Goal: Find specific page/section: Find specific page/section

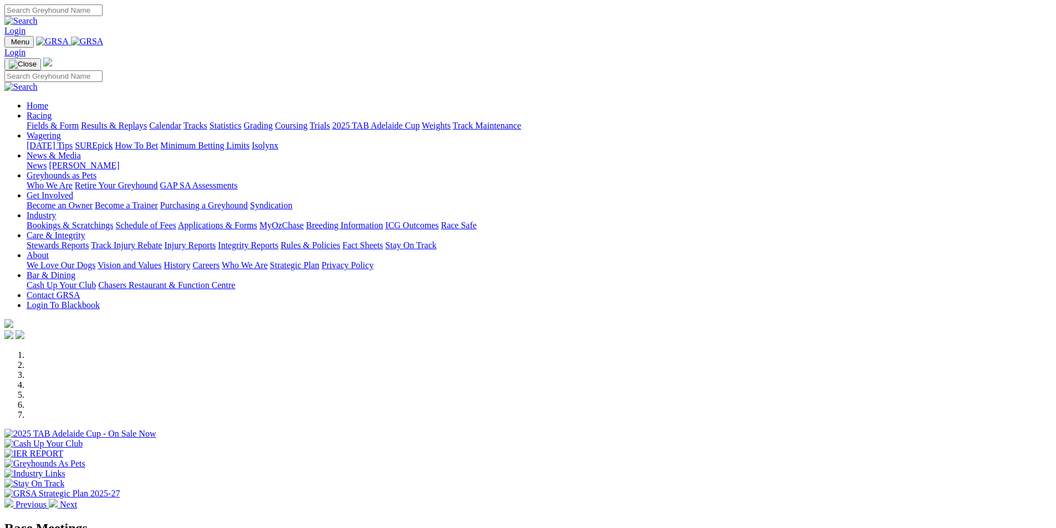
scroll to position [222, 0]
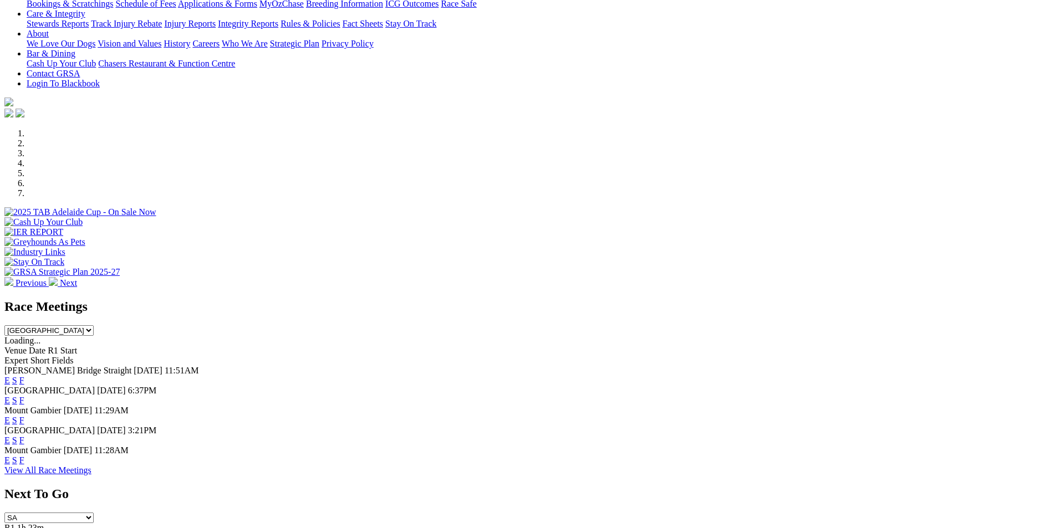
select select "QLD"
click at [94, 325] on select "[GEOGRAPHIC_DATA] [GEOGRAPHIC_DATA] [GEOGRAPHIC_DATA] [GEOGRAPHIC_DATA] [GEOGRA…" at bounding box center [48, 330] width 89 height 11
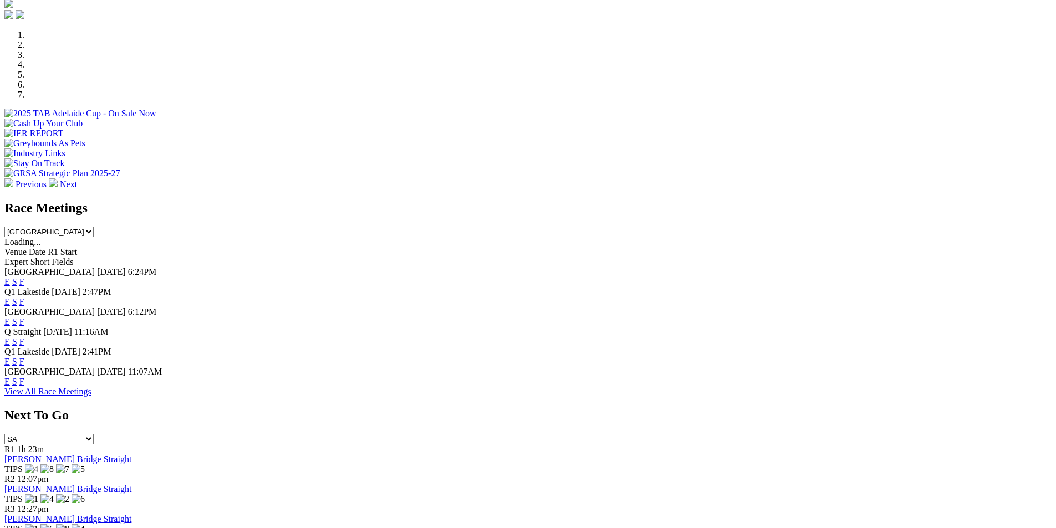
scroll to position [333, 0]
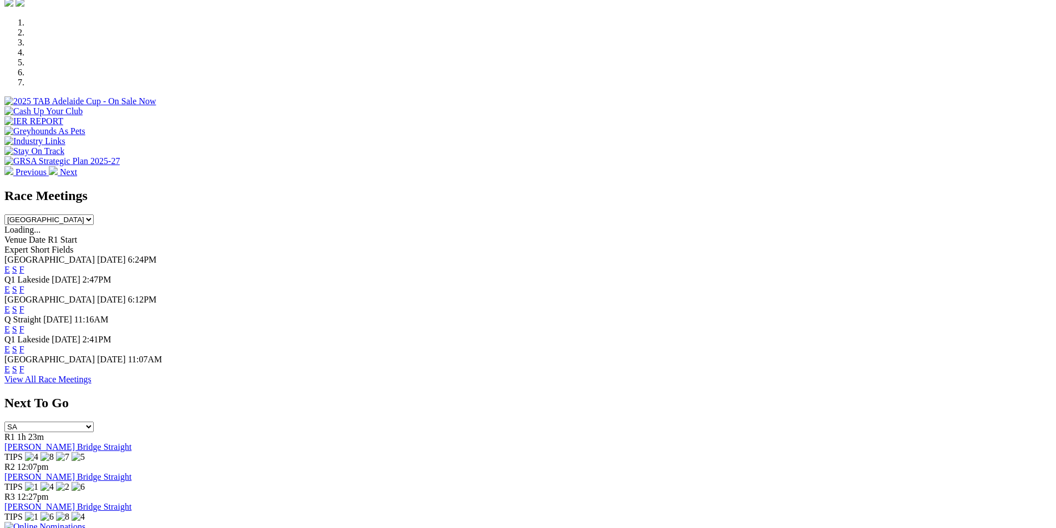
click at [24, 285] on link "F" at bounding box center [21, 289] width 5 height 9
